Goal: Complete application form

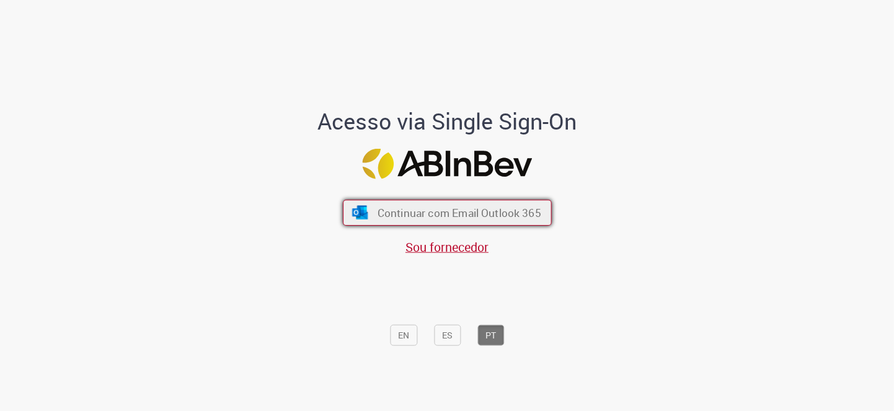
click at [510, 220] on span "Continuar com Email Outlook 365" at bounding box center [459, 213] width 164 height 14
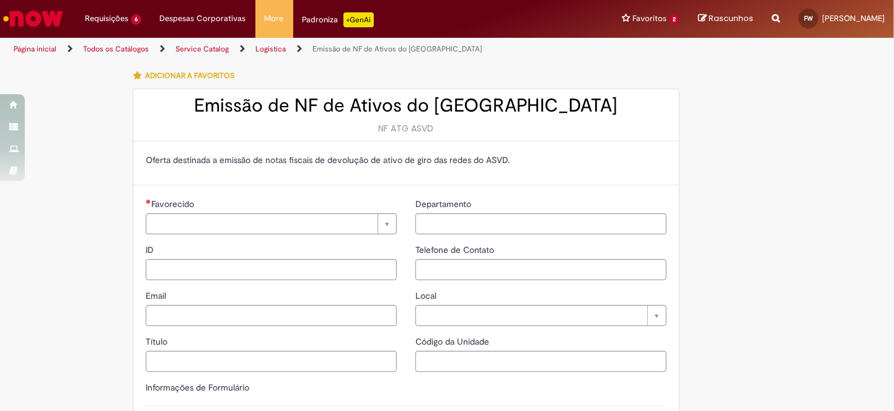
type input "**********"
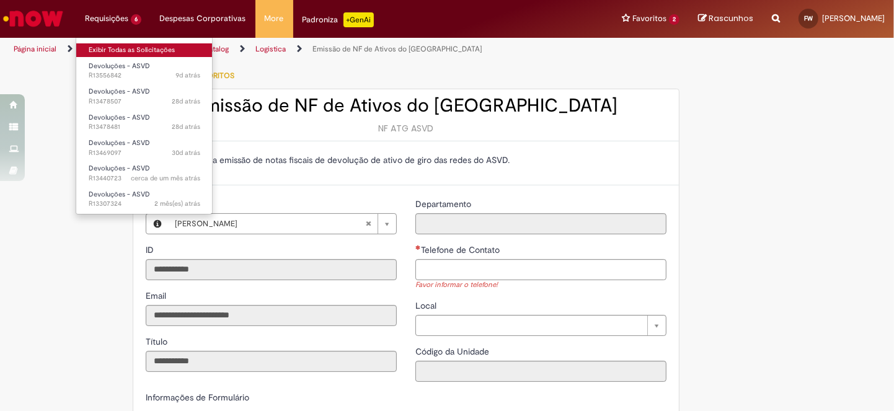
click at [142, 51] on link "Exibir Todas as Solicitações" at bounding box center [144, 50] width 136 height 14
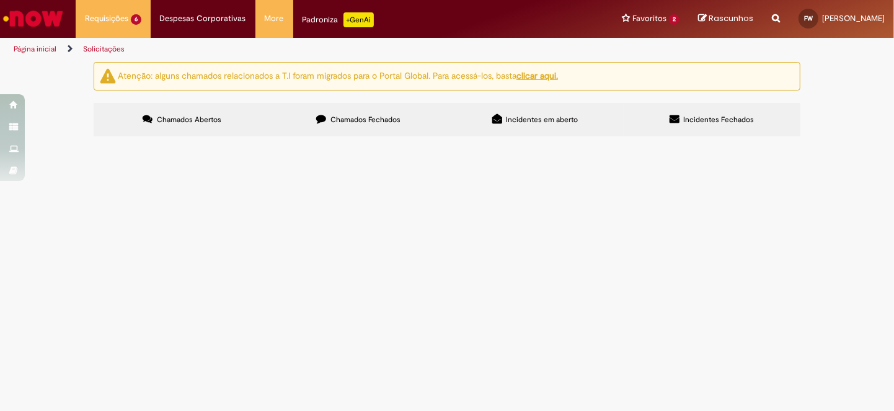
click at [354, 122] on span "Chamados Fechados" at bounding box center [366, 120] width 71 height 10
click at [0, 0] on input "Pesquisar" at bounding box center [0, 0] width 0 height 0
type input "**********"
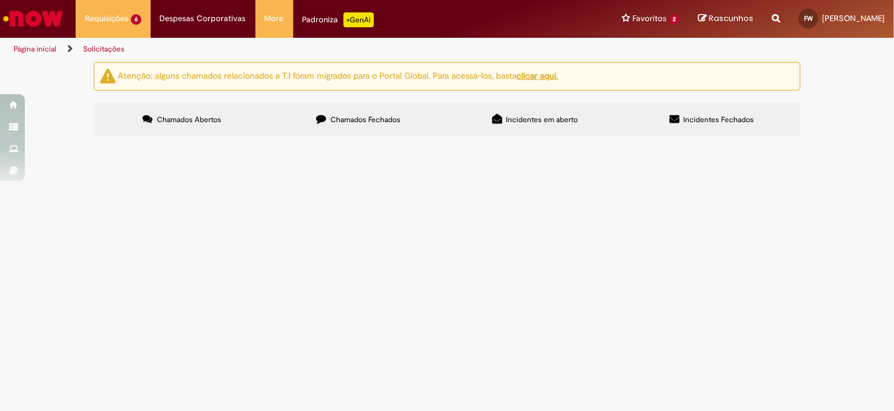
click at [0, 0] on button "Pesquisar" at bounding box center [0, 0] width 0 height 0
click at [0, 0] on span "emissão de nf de retorno de AG da dt 6102064916" at bounding box center [0, 0] width 0 height 0
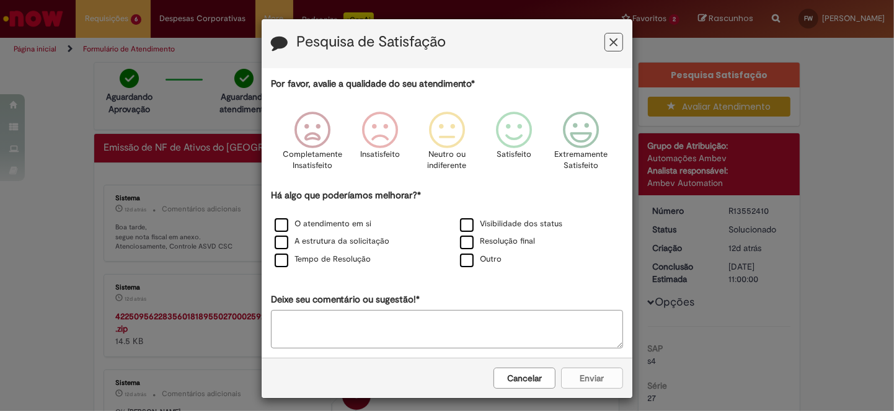
click at [611, 37] on icon "Feedback" at bounding box center [614, 42] width 8 height 13
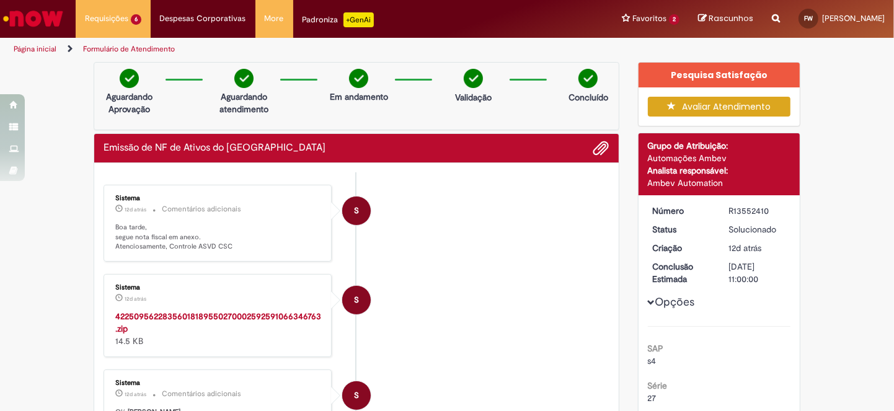
scroll to position [82, 0]
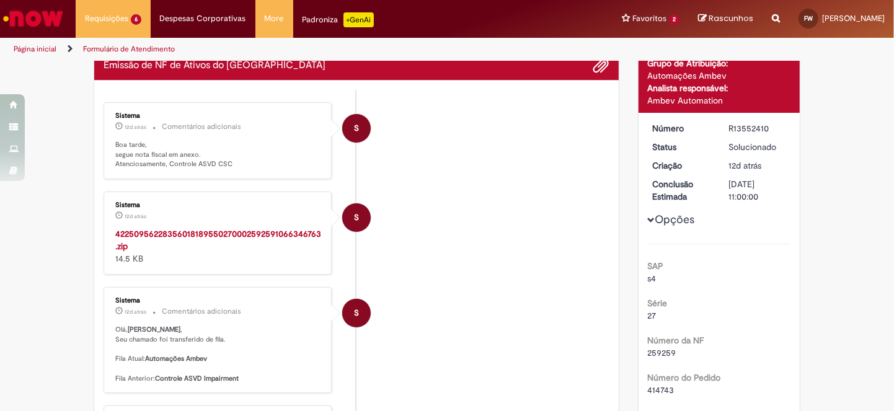
click at [200, 231] on strong "42250956228356018189550270002592591066346763.zip" at bounding box center [218, 240] width 206 height 24
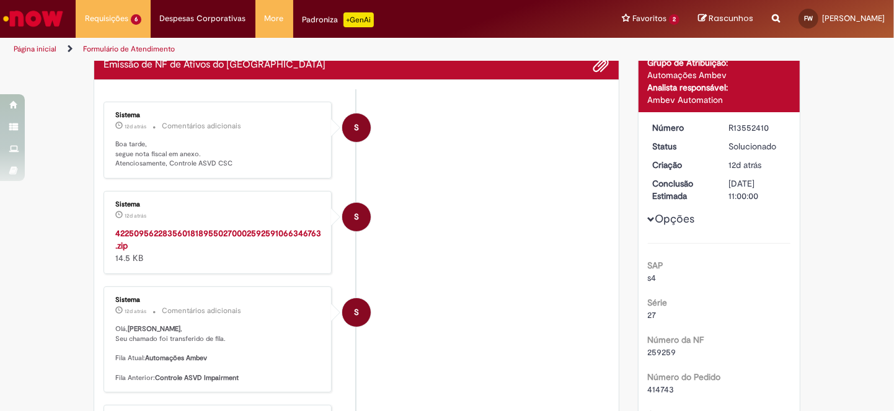
scroll to position [0, 0]
